Goal: Information Seeking & Learning: Learn about a topic

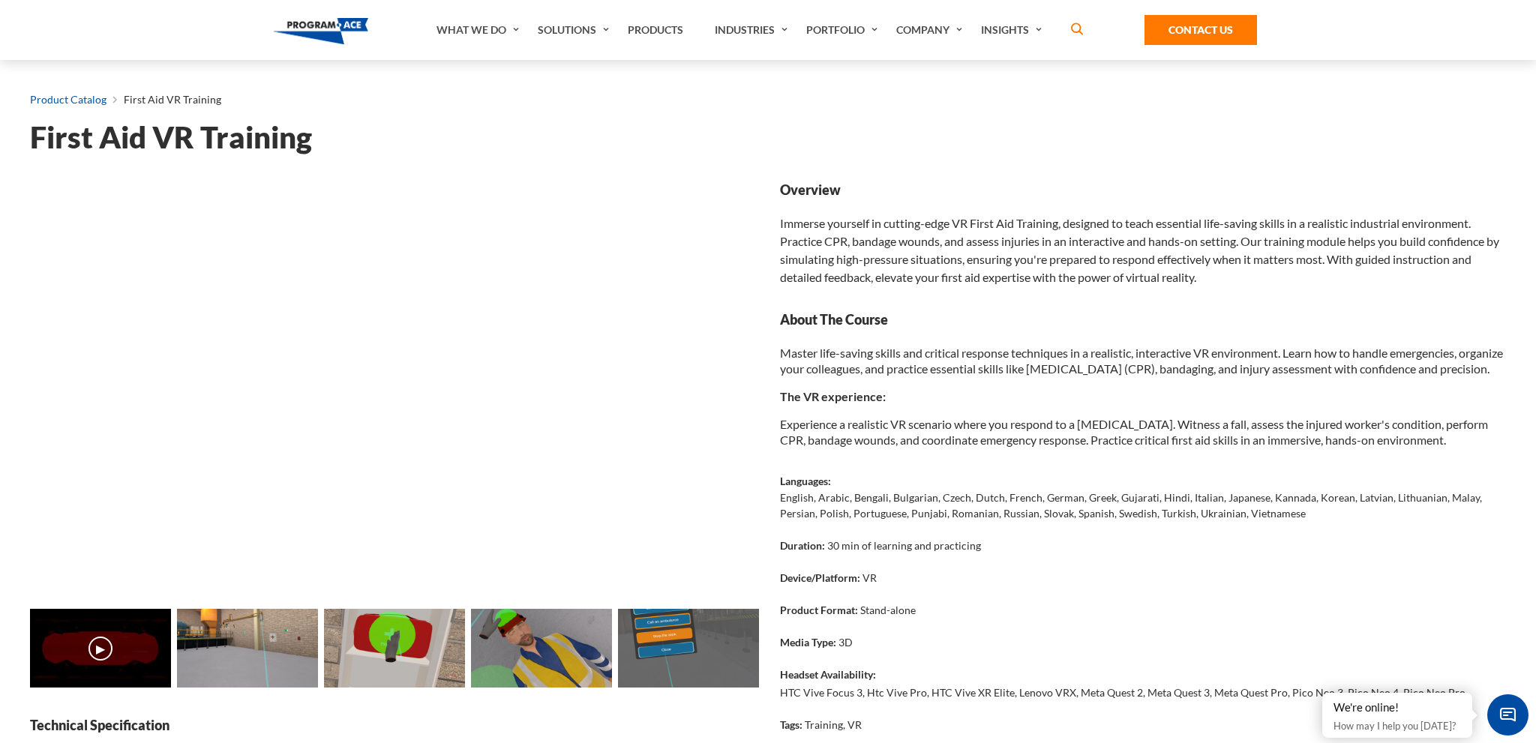
click at [73, 100] on link "Product Catalog" at bounding box center [68, 99] width 76 height 19
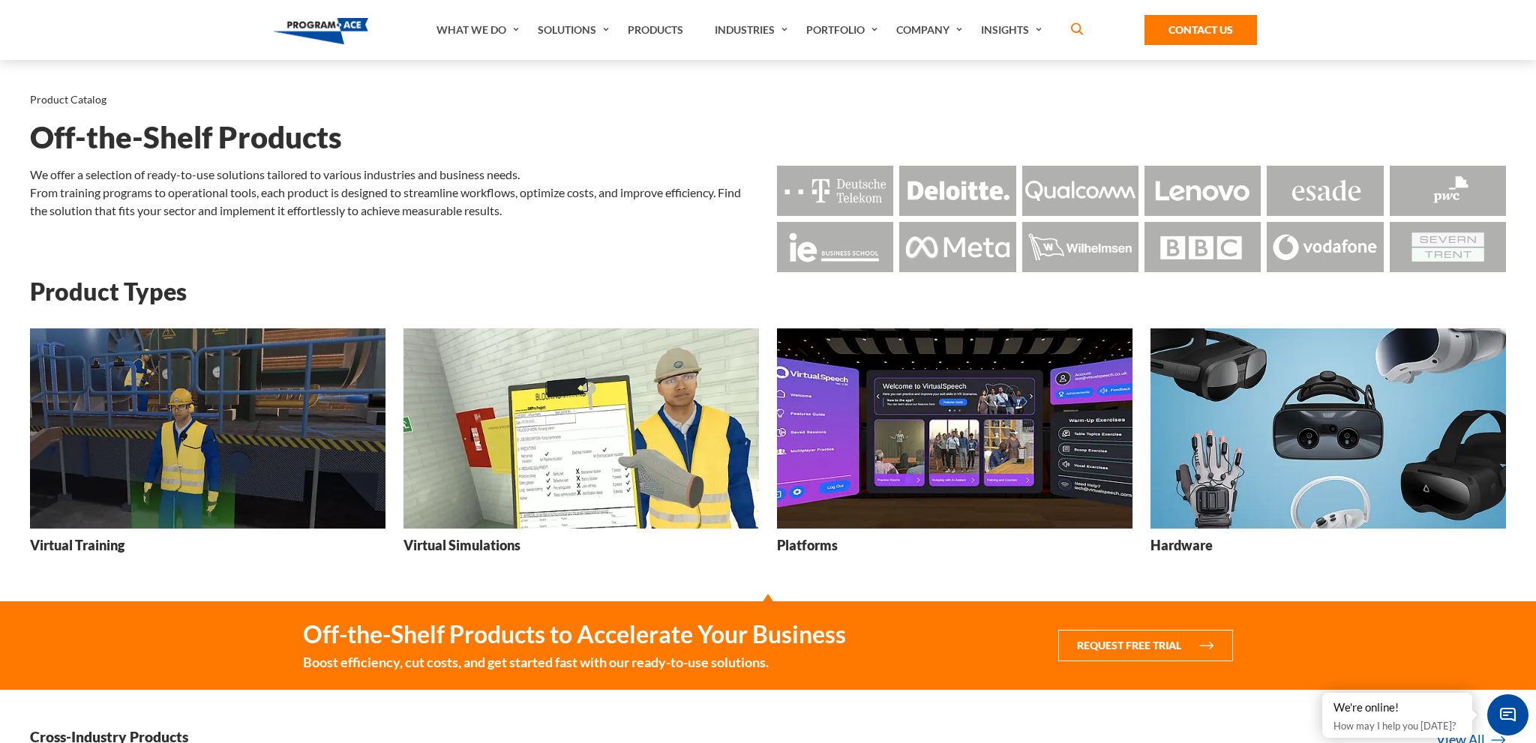
click at [174, 494] on img at bounding box center [207, 428] width 355 height 200
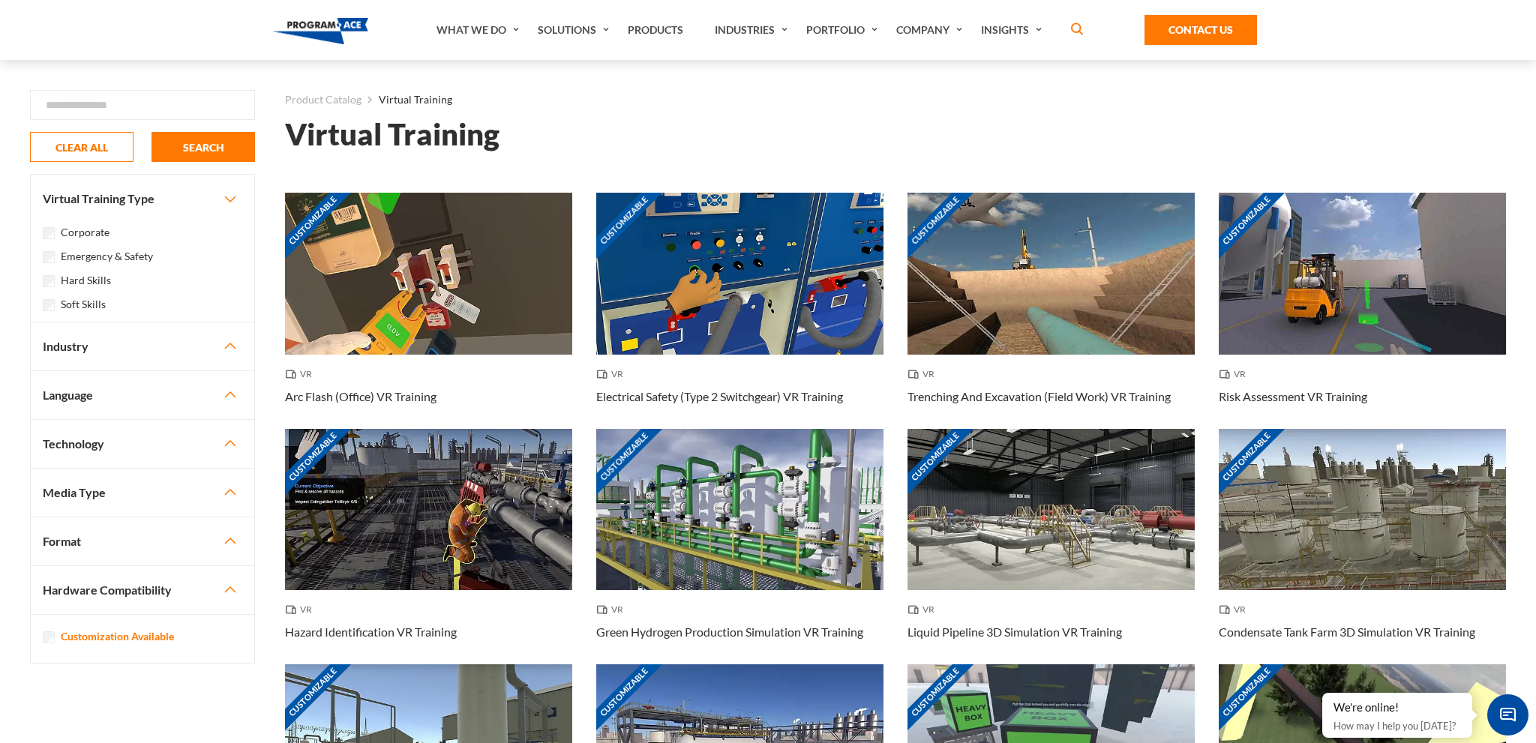
click at [217, 343] on button "Industry" at bounding box center [142, 346] width 223 height 48
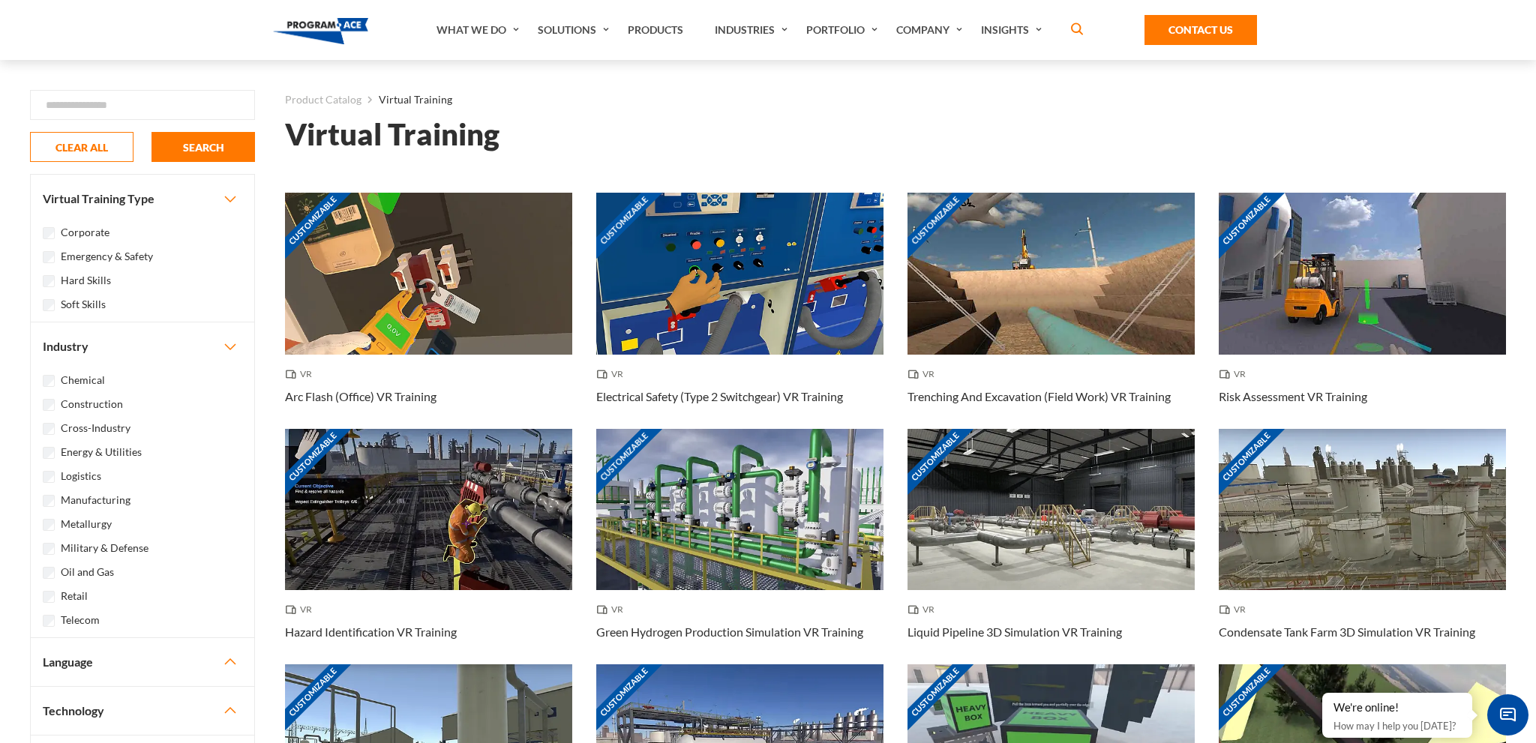
click at [76, 427] on label "Cross-Industry" at bounding box center [96, 428] width 70 height 16
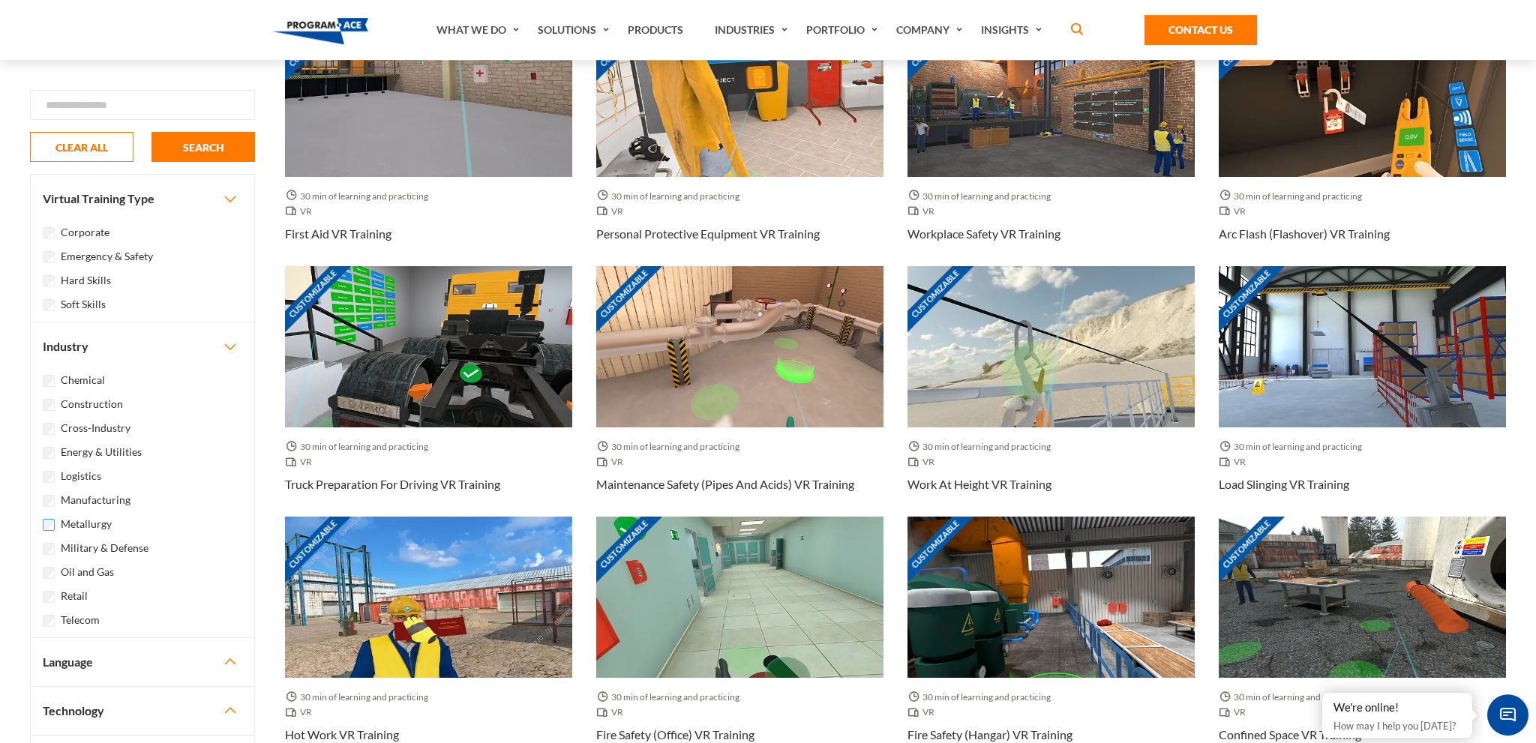
scroll to position [1029, 0]
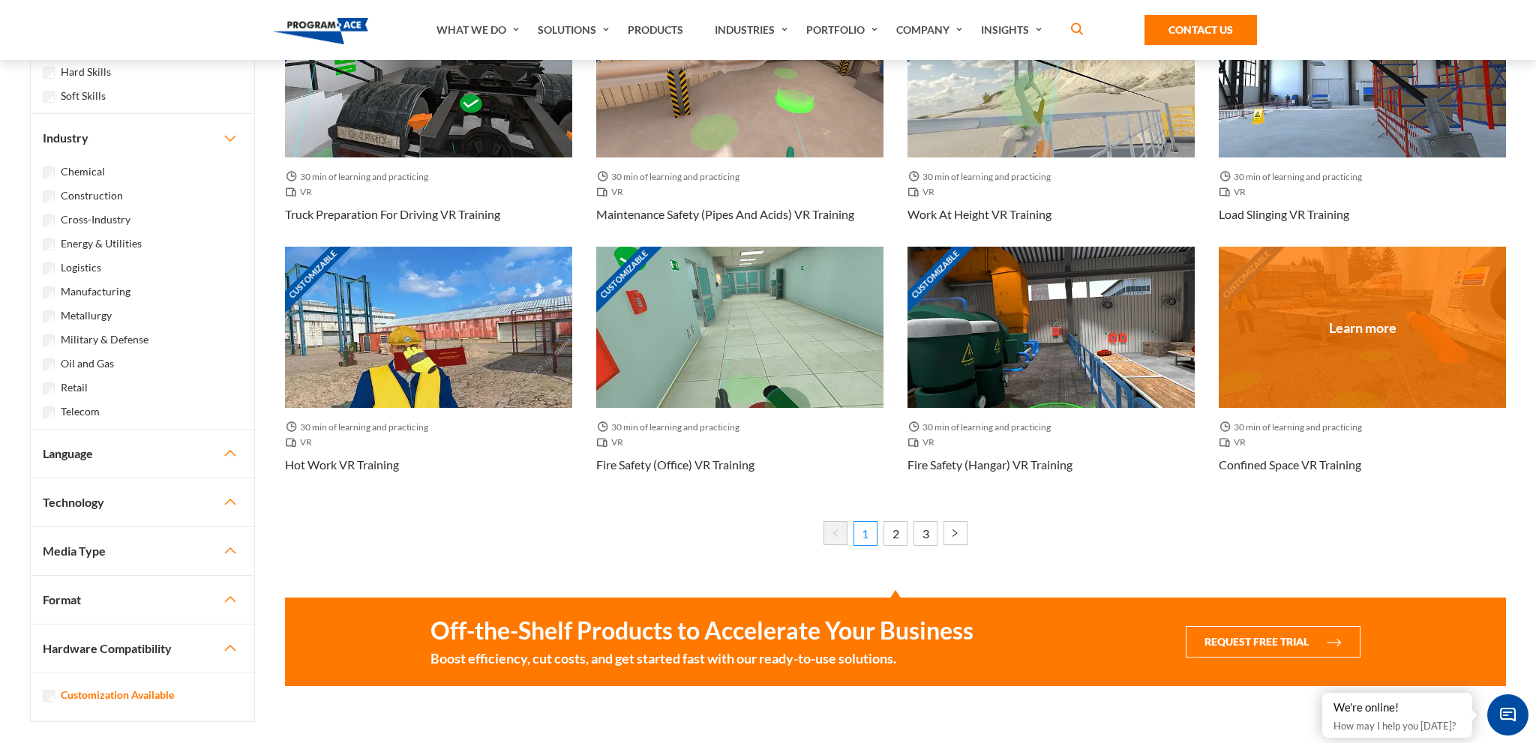
click at [1389, 370] on div "Customizable" at bounding box center [1361, 327] width 287 height 161
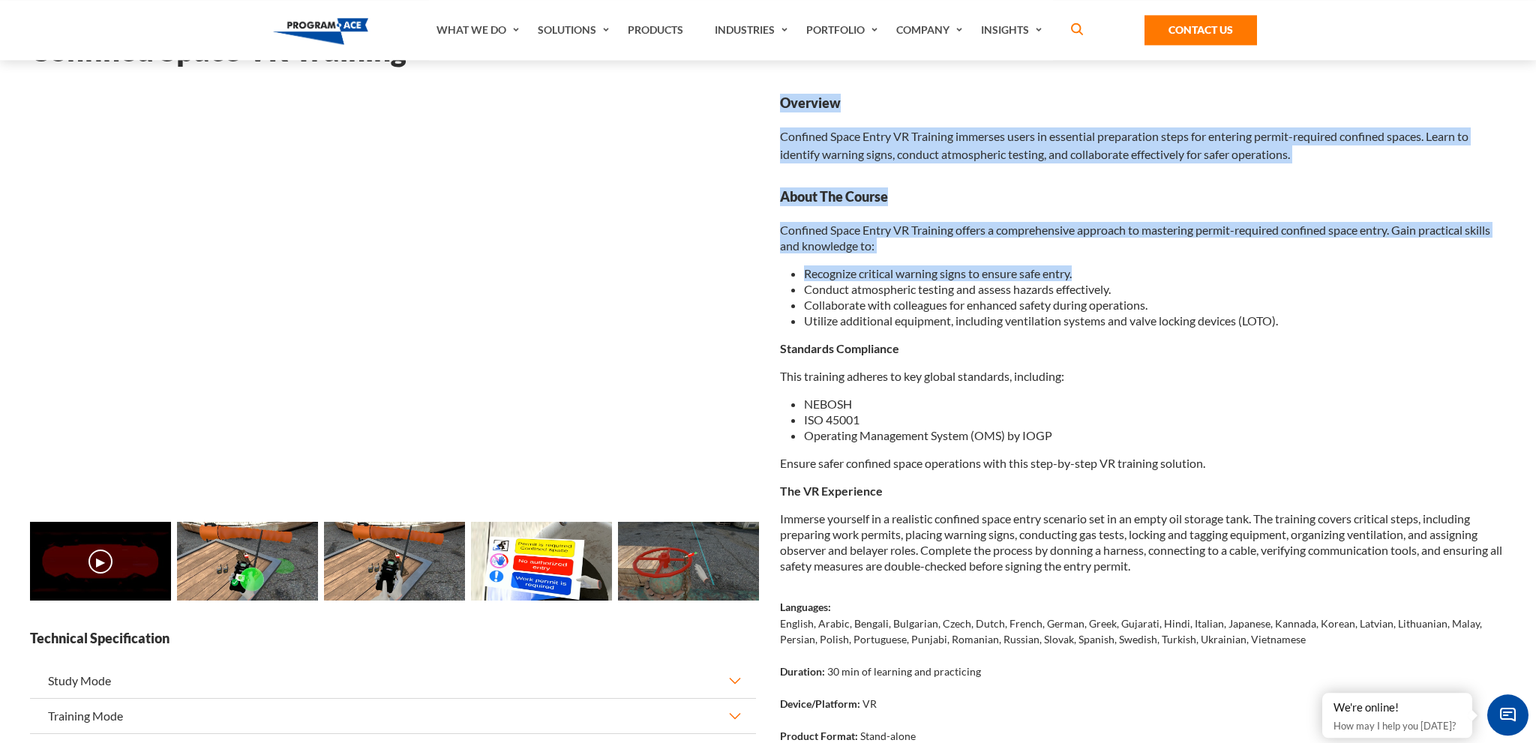
scroll to position [316, 0]
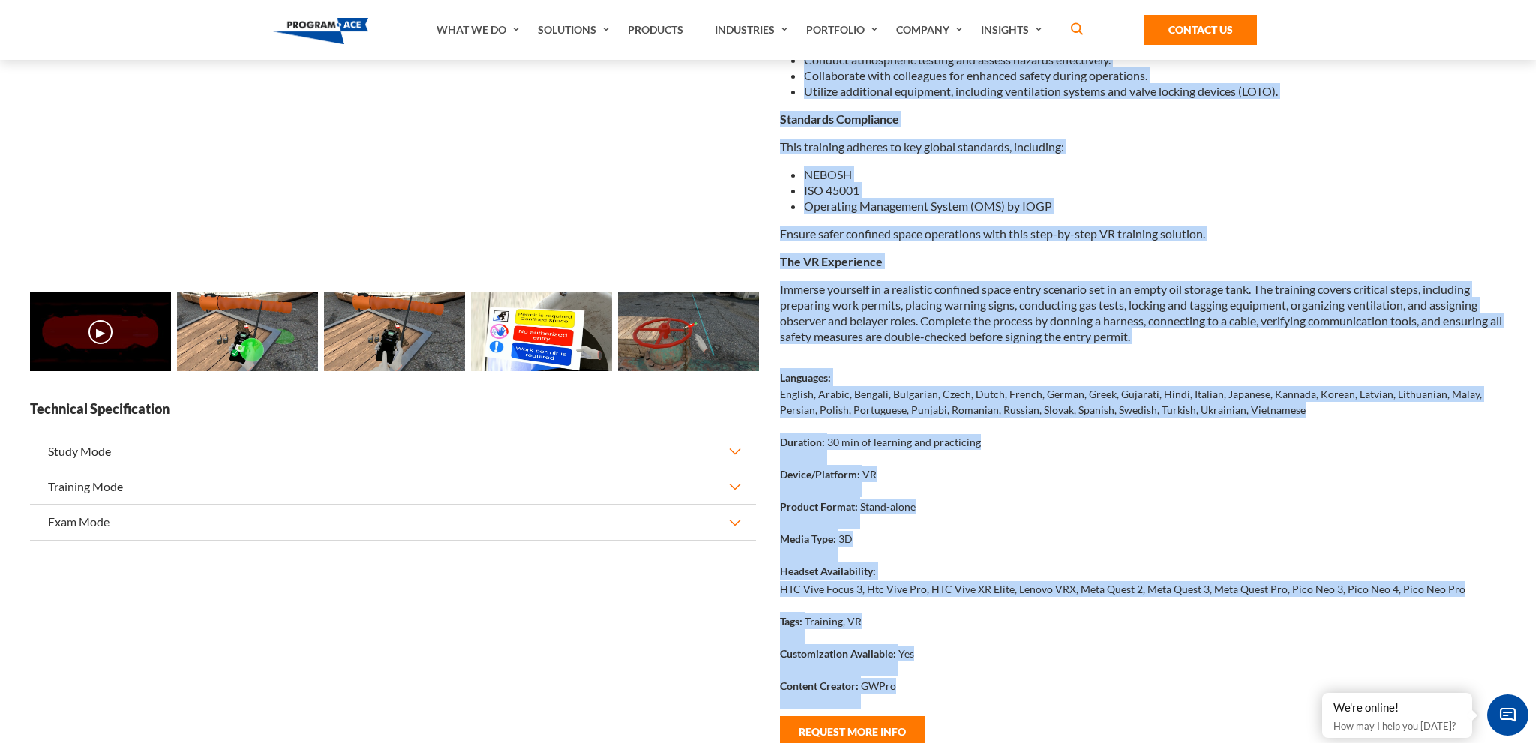
drag, startPoint x: 42, startPoint y: 140, endPoint x: 1030, endPoint y: 700, distance: 1136.0
click at [1030, 700] on div "Product Catalog Virtual Training Confined Space VR Training Confined Space VR T…" at bounding box center [768, 283] width 1506 height 1079
copy div "Test your knowledge and skills in a simulated real-world environment. Overview …"
click at [1296, 482] on div "Device/Platform: VR" at bounding box center [1143, 481] width 726 height 32
